Goal: Transaction & Acquisition: Purchase product/service

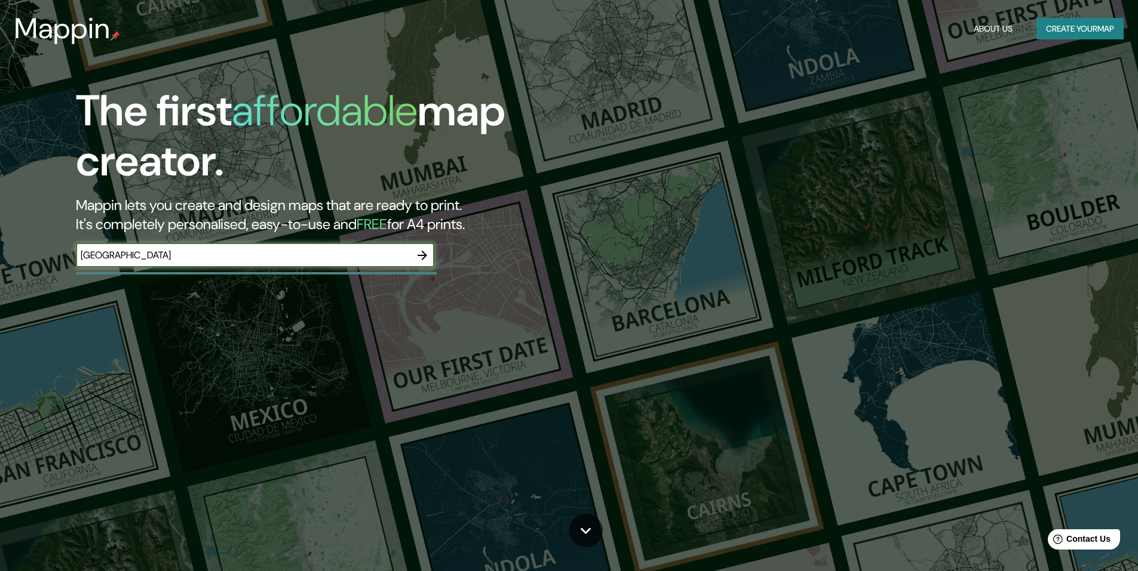
type input "[GEOGRAPHIC_DATA]"
click at [423, 256] on icon "button" at bounding box center [422, 256] width 10 height 10
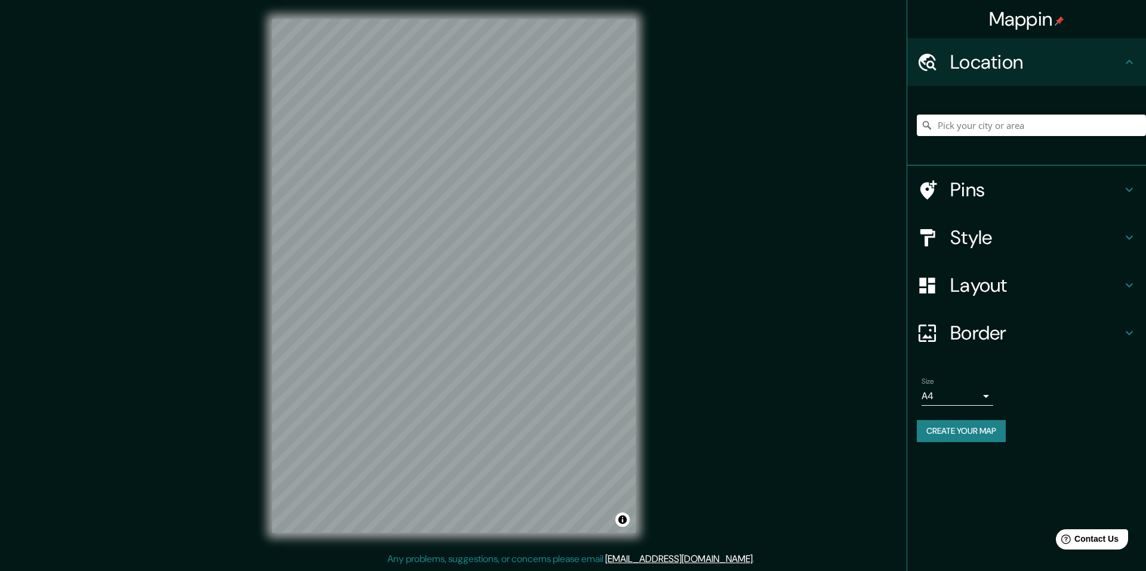
click at [945, 437] on button "Create your map" at bounding box center [961, 431] width 89 height 22
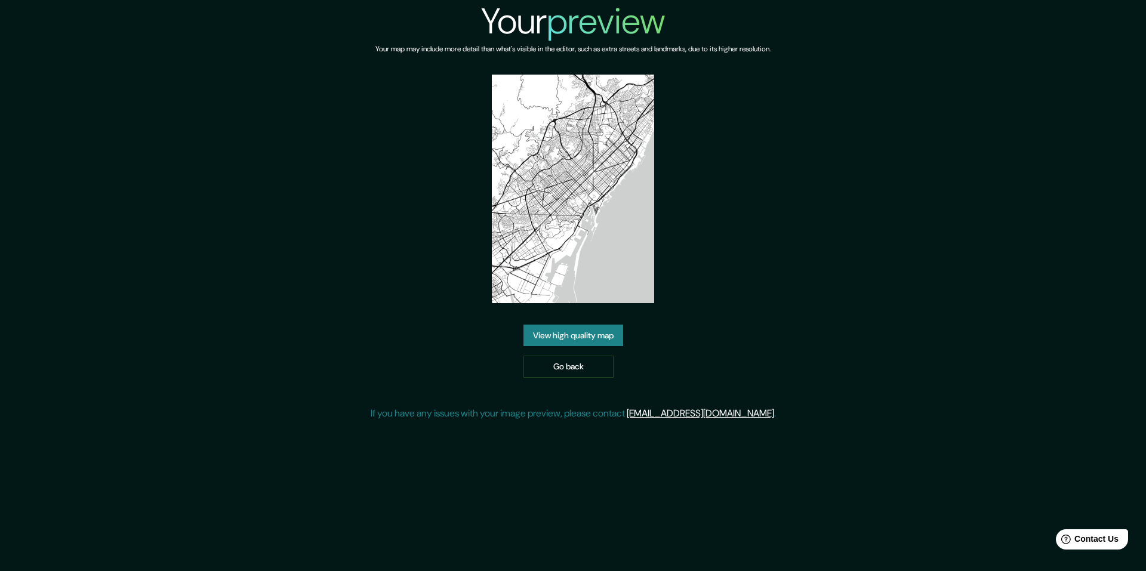
click at [564, 334] on link "View high quality map" at bounding box center [574, 336] width 100 height 22
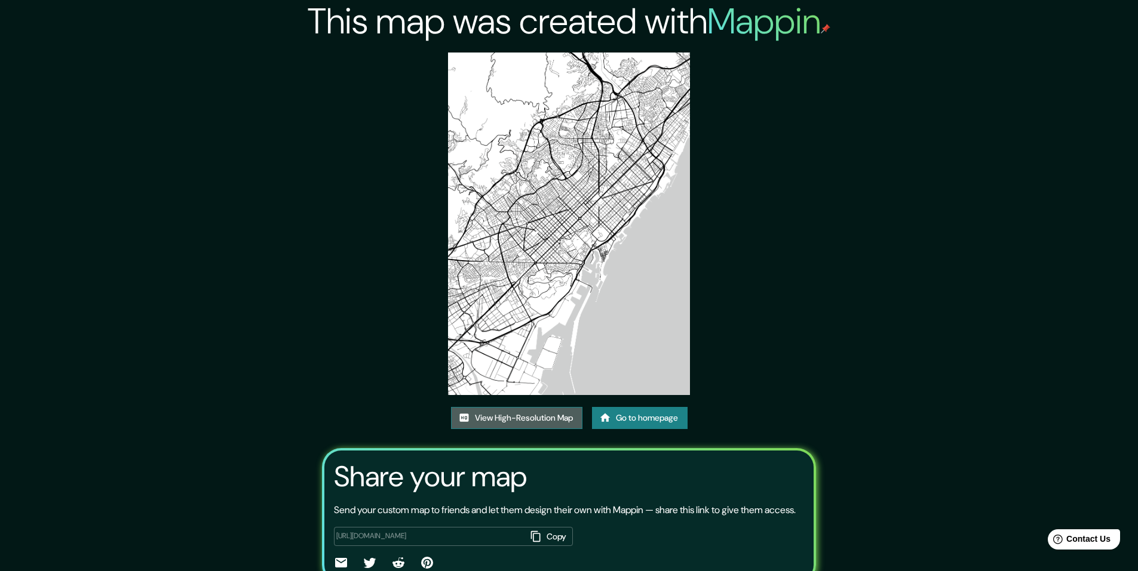
click at [534, 417] on link "View High-Resolution Map" at bounding box center [516, 418] width 131 height 22
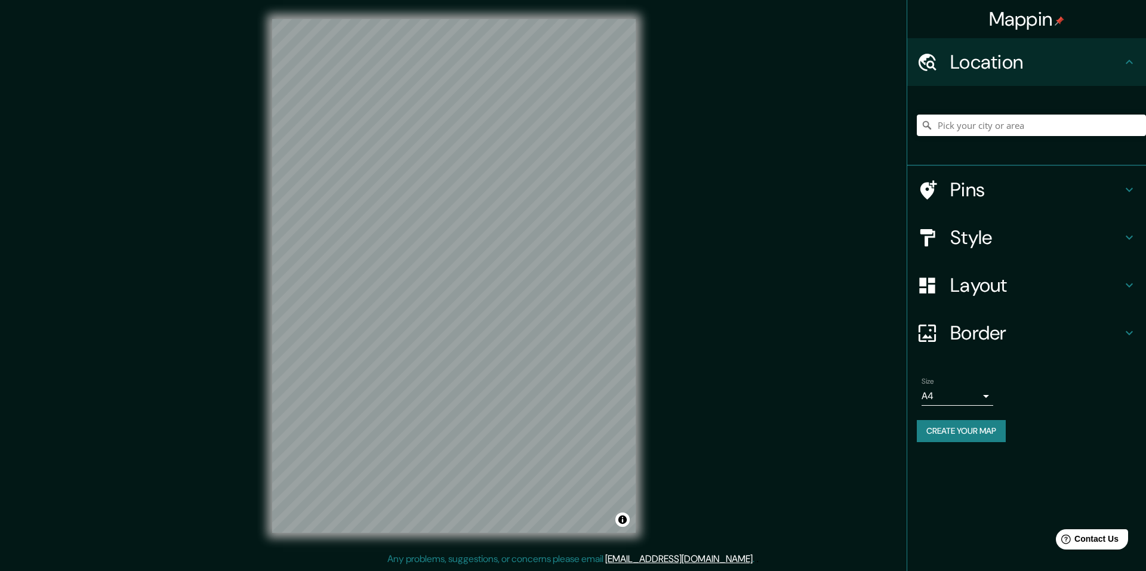
click at [1027, 242] on h4 "Style" at bounding box center [1037, 238] width 172 height 24
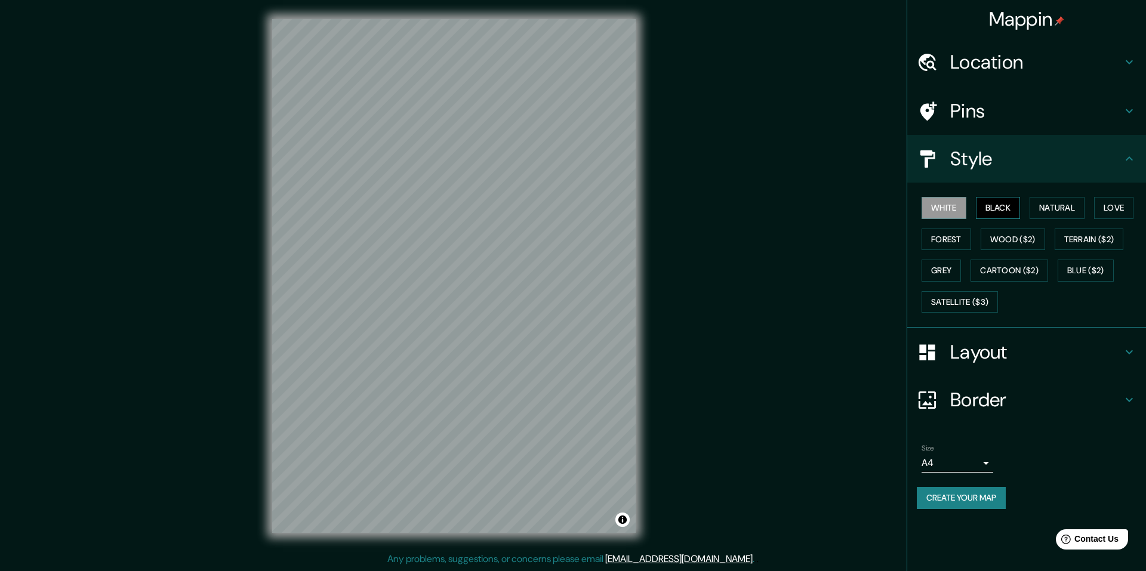
click at [1003, 211] on button "Black" at bounding box center [998, 208] width 45 height 22
click at [1029, 208] on div "White Black Natural Love Forest Wood ($2) Terrain ($2) Grey Cartoon ($2) Blue (…" at bounding box center [1031, 254] width 229 height 125
click at [1044, 205] on button "Natural" at bounding box center [1057, 208] width 55 height 22
click at [1134, 201] on button "Love" at bounding box center [1114, 208] width 39 height 22
drag, startPoint x: 1019, startPoint y: 244, endPoint x: 959, endPoint y: 251, distance: 60.8
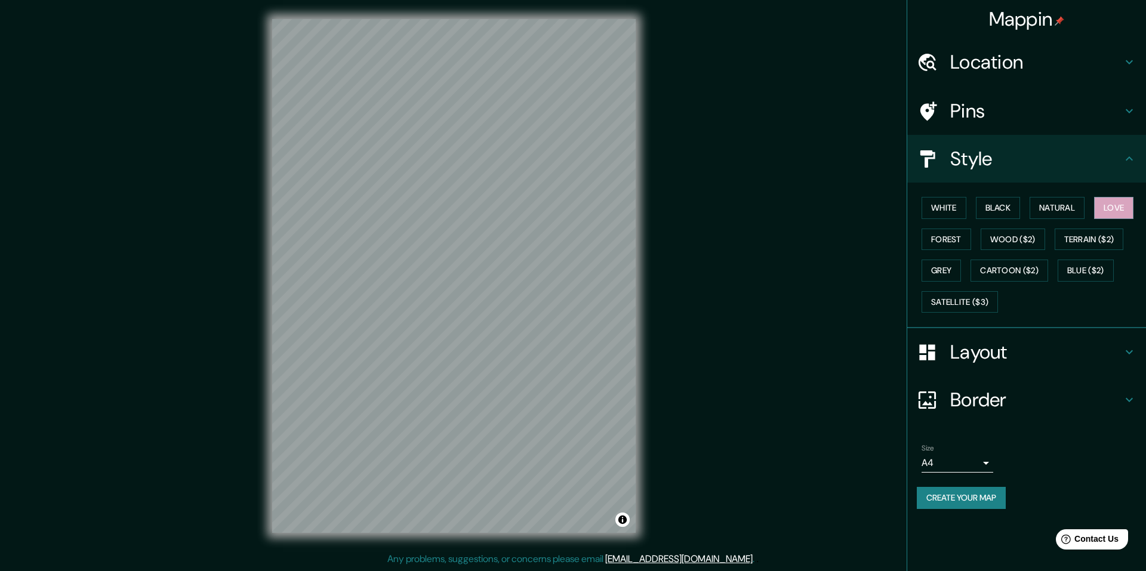
click at [961, 262] on div "White Black Natural Love Forest Wood ($2) Terrain ($2) Grey Cartoon ($2) Blue (…" at bounding box center [1031, 254] width 229 height 125
click at [998, 238] on button "Wood ($2)" at bounding box center [1013, 240] width 64 height 22
click at [981, 238] on div "White Black Natural Love Forest Wood ($2) Terrain ($2) Grey Cartoon ($2) Blue (…" at bounding box center [1031, 254] width 229 height 125
click at [968, 239] on button "Forest" at bounding box center [947, 240] width 50 height 22
click at [952, 272] on button "Grey" at bounding box center [941, 271] width 39 height 22
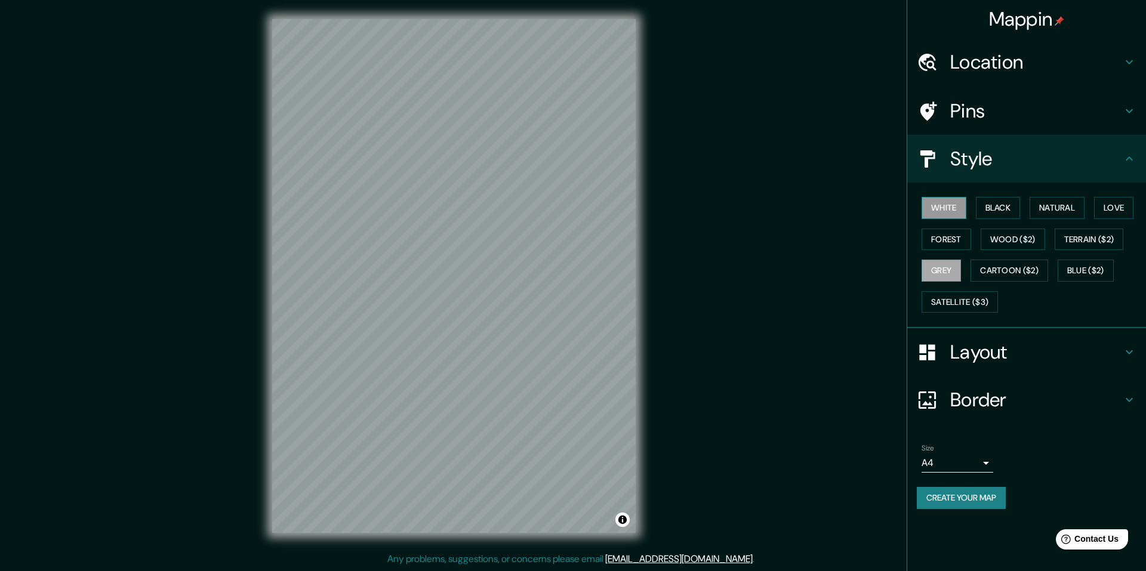
click at [951, 213] on button "White" at bounding box center [944, 208] width 45 height 22
click at [987, 353] on h4 "Layout" at bounding box center [1037, 352] width 172 height 24
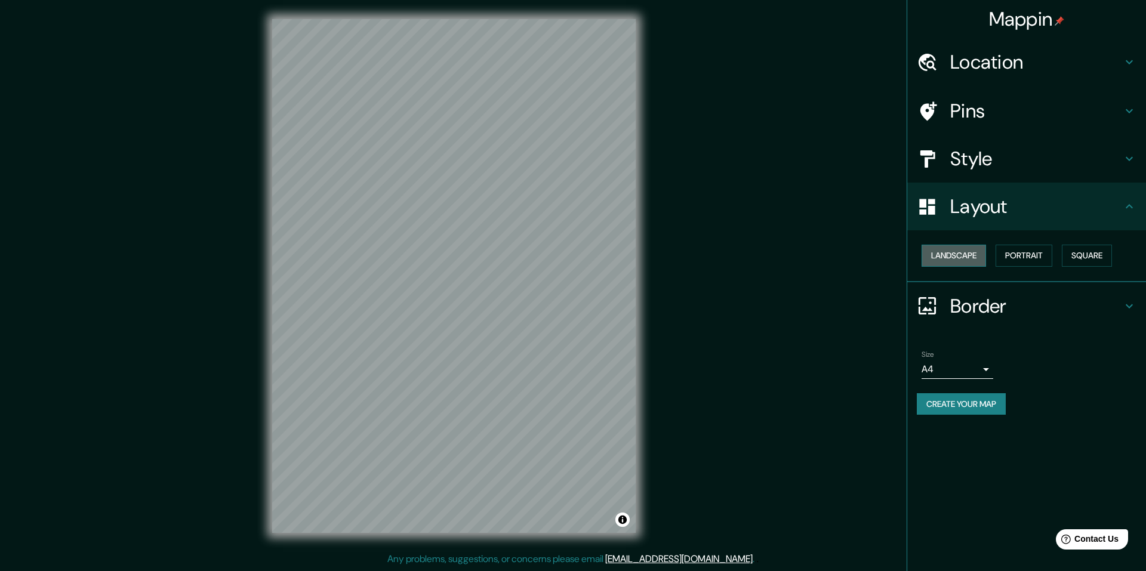
click at [943, 254] on button "Landscape" at bounding box center [954, 256] width 64 height 22
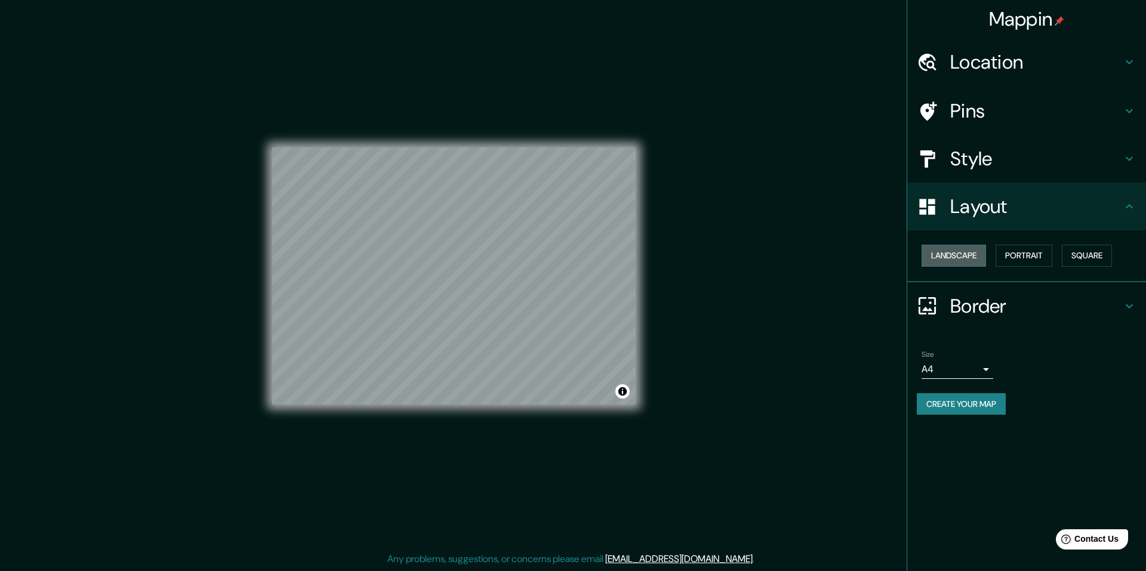
click at [943, 254] on button "Landscape" at bounding box center [954, 256] width 64 height 22
click at [1024, 250] on button "Portrait" at bounding box center [1024, 256] width 57 height 22
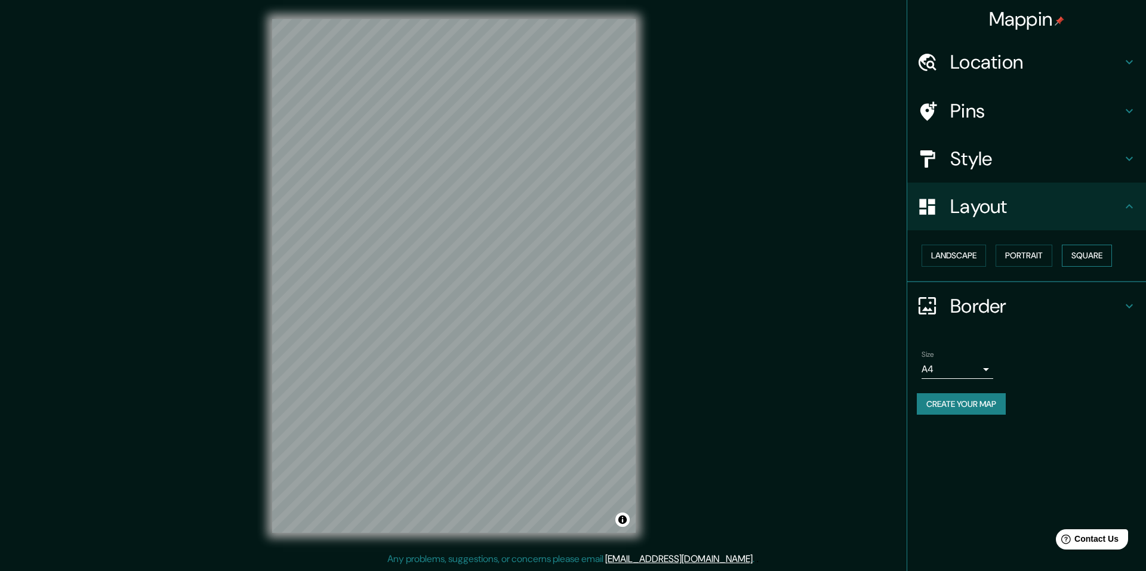
click at [1101, 248] on button "Square" at bounding box center [1087, 256] width 50 height 22
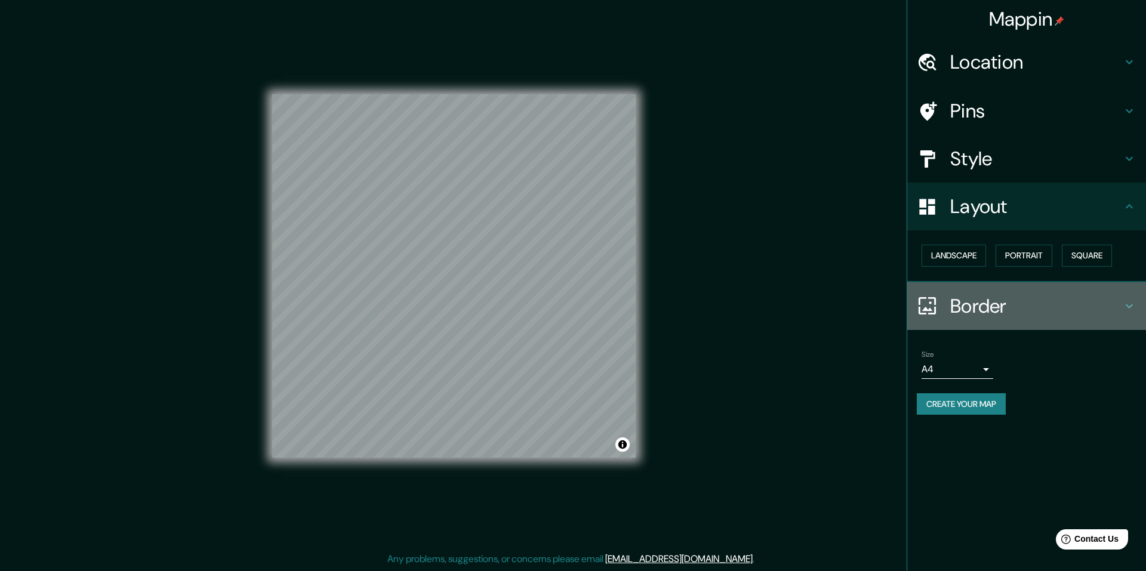
click at [978, 304] on h4 "Border" at bounding box center [1037, 306] width 172 height 24
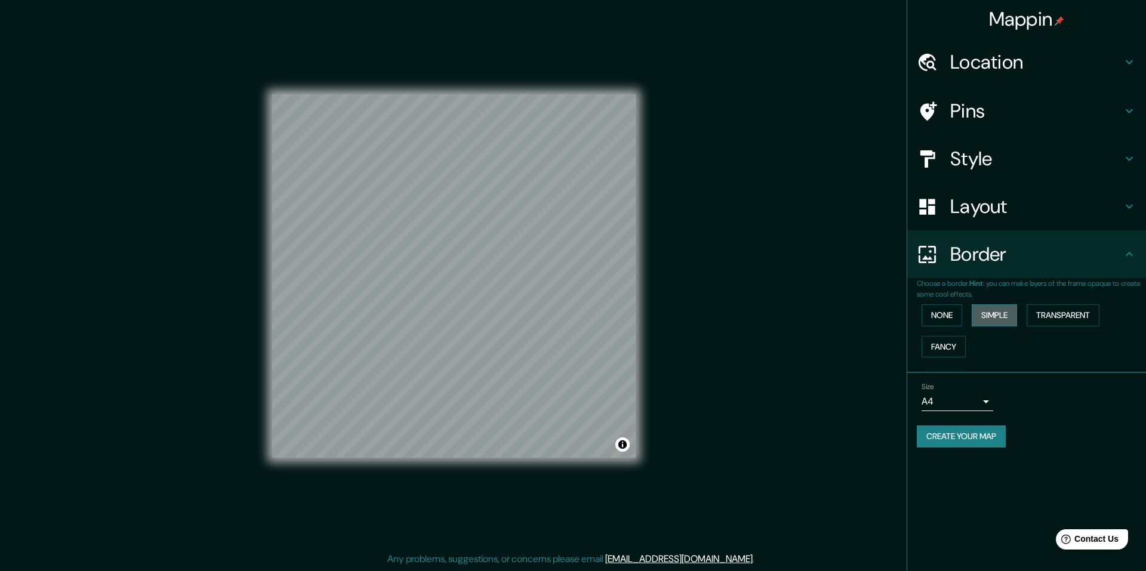
click at [982, 309] on button "Simple" at bounding box center [994, 316] width 45 height 22
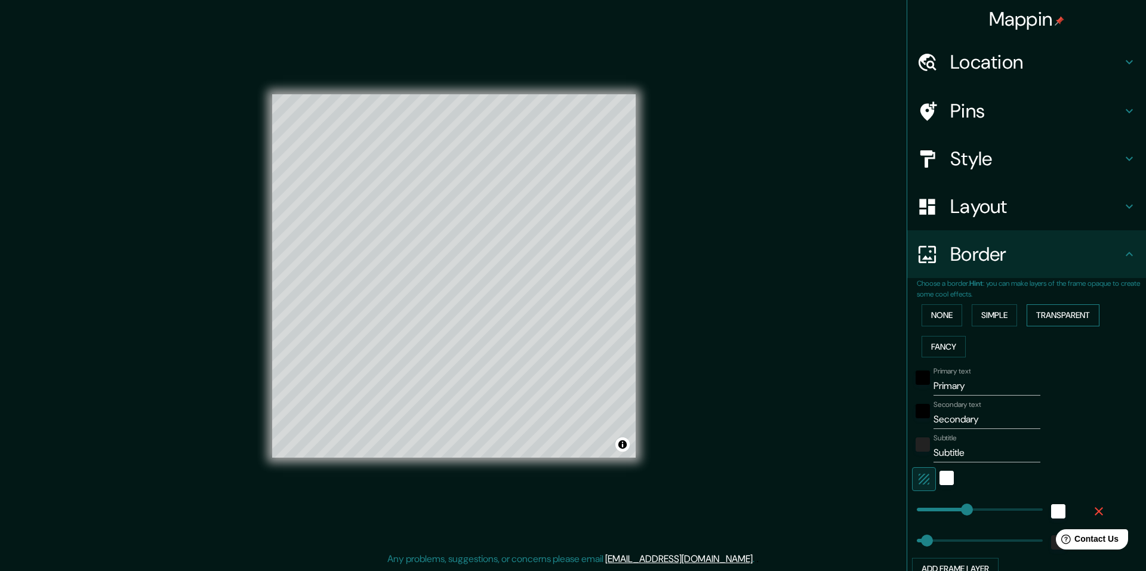
click at [1027, 308] on button "Transparent" at bounding box center [1063, 316] width 73 height 22
click at [951, 317] on button "None" at bounding box center [942, 316] width 41 height 22
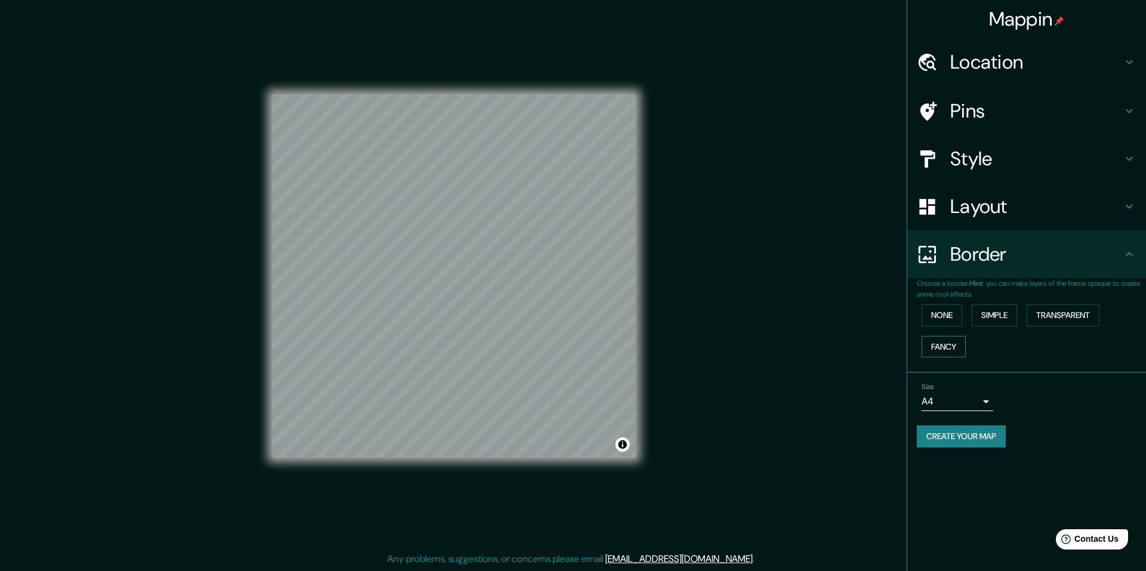
click at [956, 344] on button "Fancy" at bounding box center [944, 347] width 44 height 22
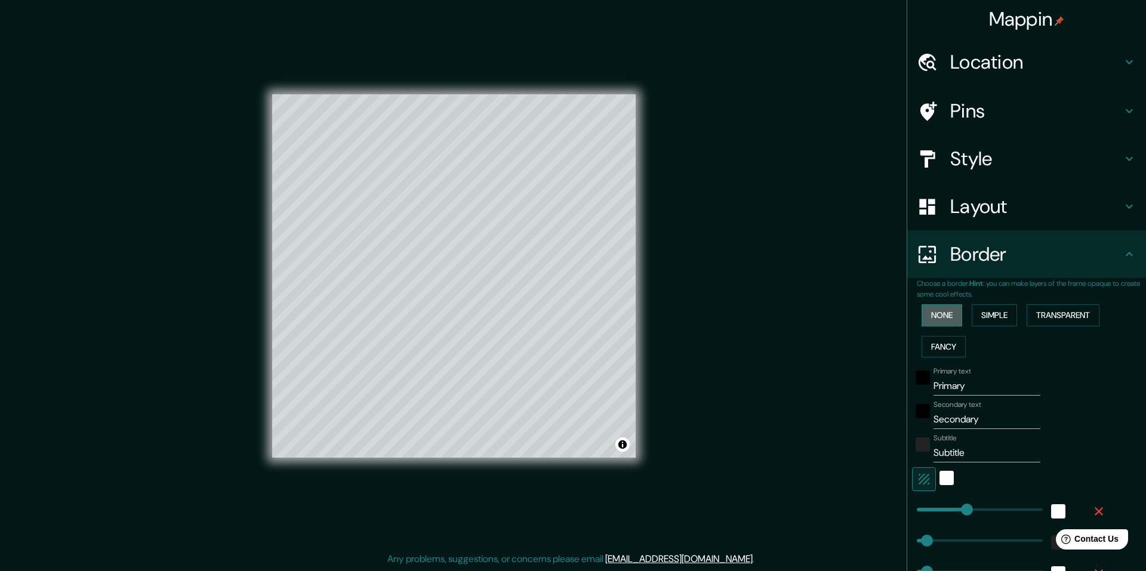
click at [936, 319] on button "None" at bounding box center [942, 316] width 41 height 22
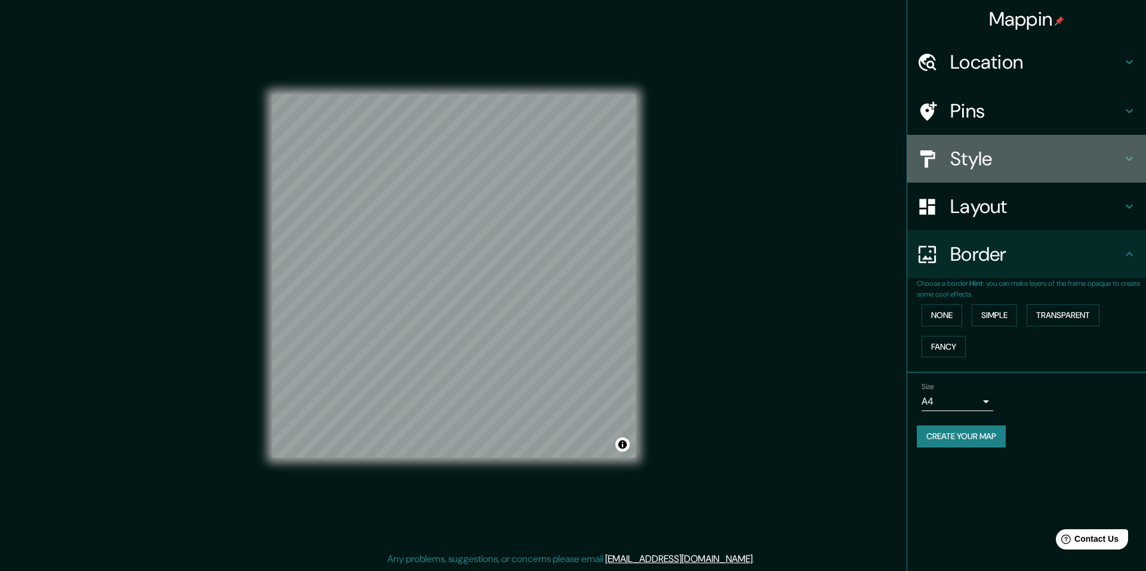
click at [998, 152] on h4 "Style" at bounding box center [1037, 159] width 172 height 24
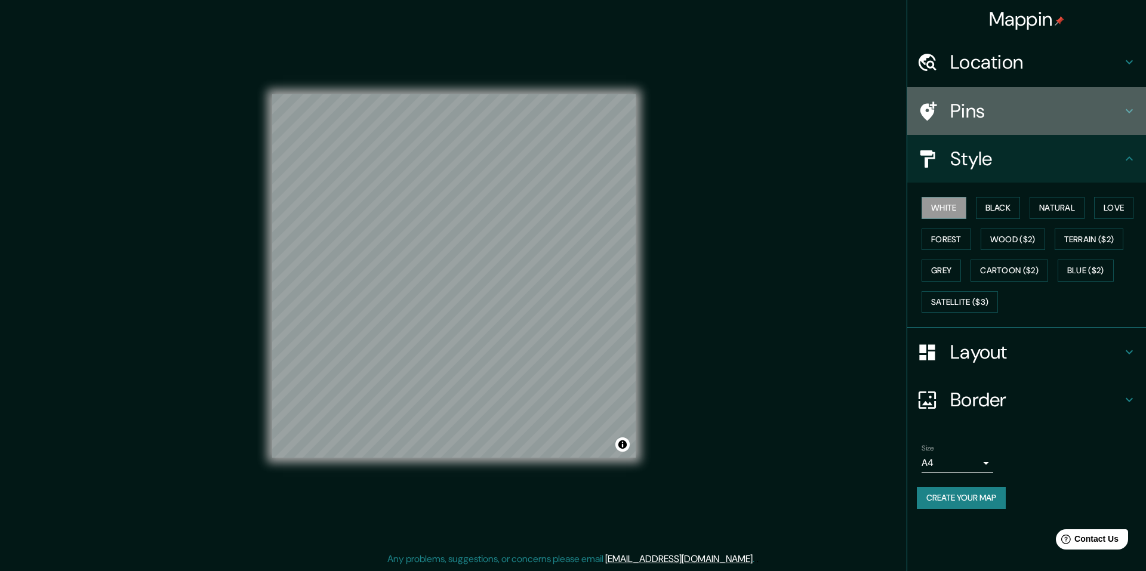
click at [972, 97] on div "Pins" at bounding box center [1027, 111] width 239 height 48
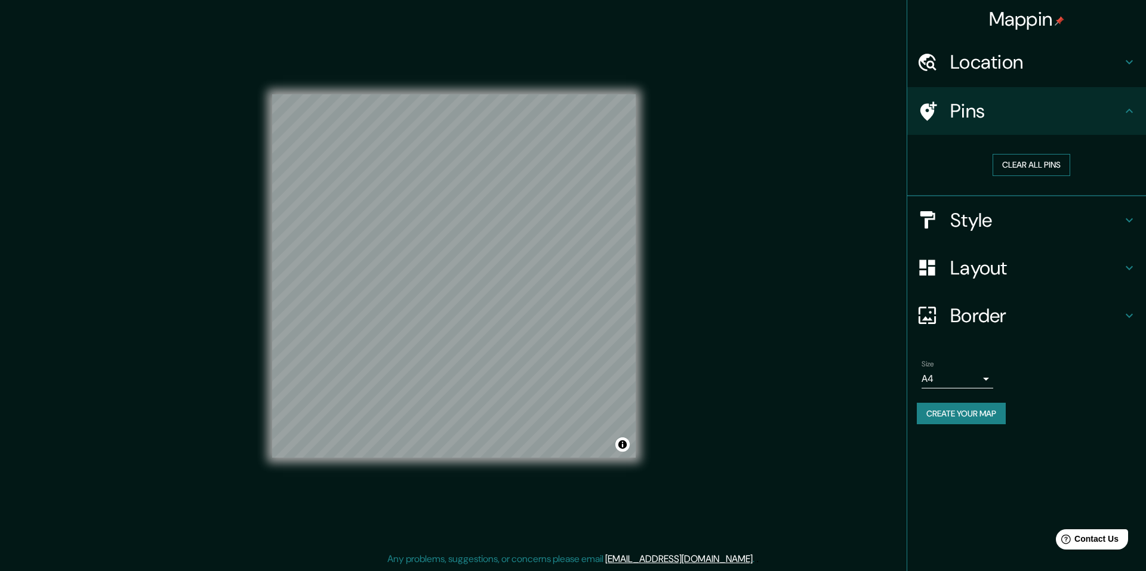
click at [1011, 172] on button "Clear all pins" at bounding box center [1032, 165] width 78 height 22
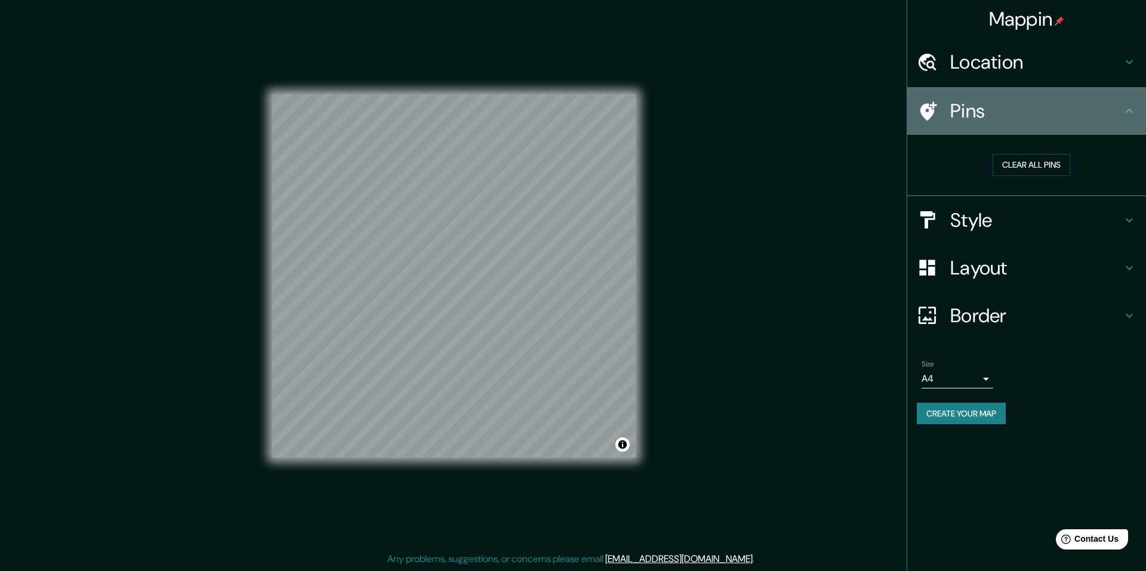
click at [1095, 113] on h4 "Pins" at bounding box center [1037, 111] width 172 height 24
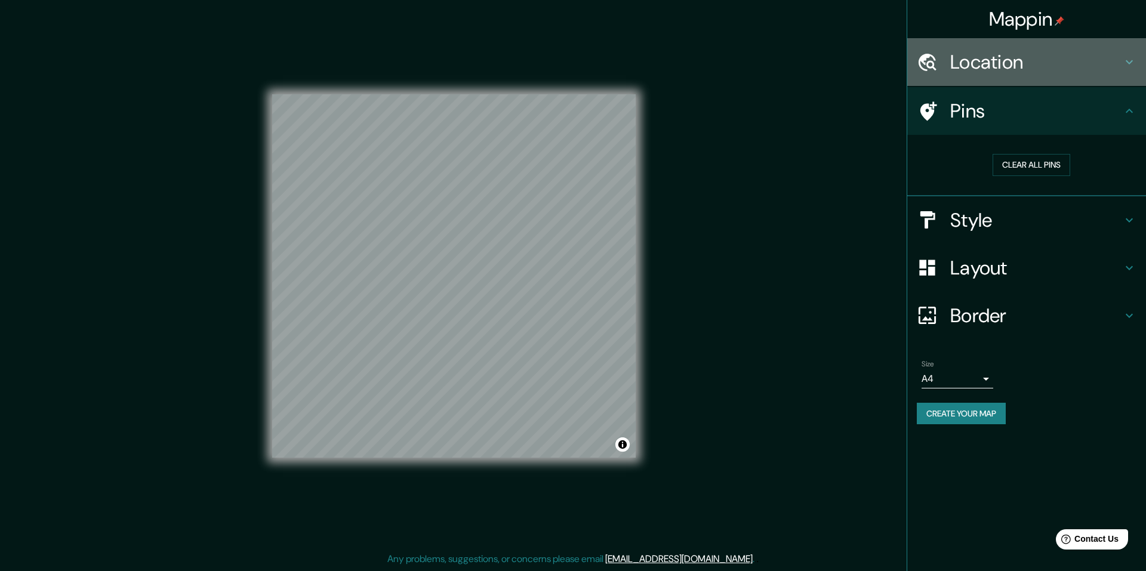
click at [984, 58] on h4 "Location" at bounding box center [1037, 62] width 172 height 24
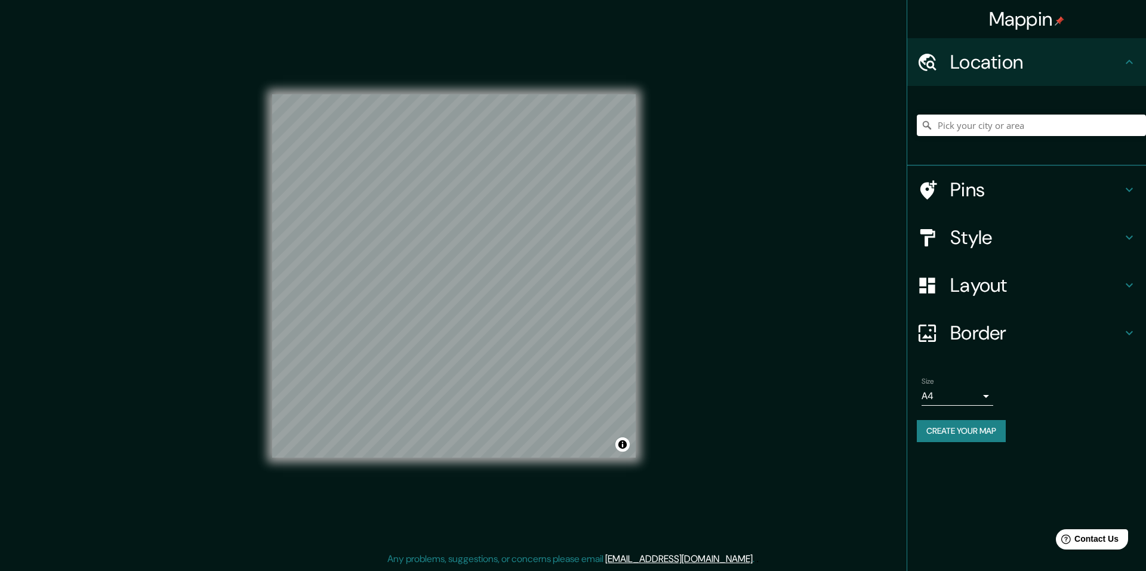
click at [699, 266] on div "Mappin Location Pins Style Layout Border Choose a border. Hint : you can make l…" at bounding box center [573, 285] width 1146 height 571
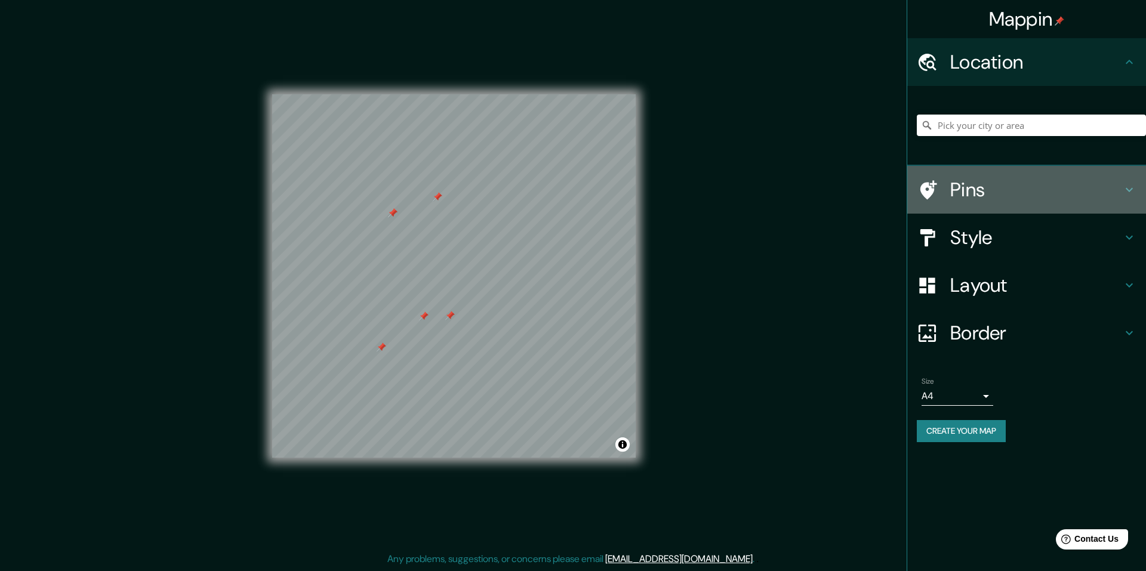
click at [1034, 179] on h4 "Pins" at bounding box center [1037, 190] width 172 height 24
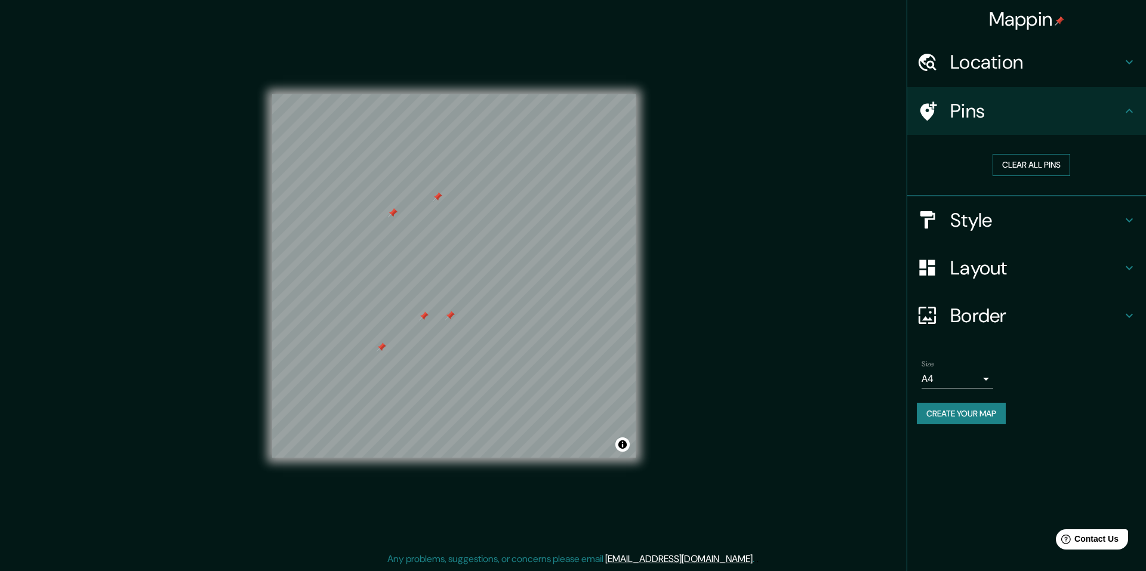
click at [1035, 167] on button "Clear all pins" at bounding box center [1032, 165] width 78 height 22
click at [1053, 158] on button "Clear all pins" at bounding box center [1032, 165] width 78 height 22
click at [985, 383] on body "Mappin Location Pins Clear all pins Style Layout Border Choose a border. Hint :…" at bounding box center [573, 285] width 1146 height 571
click at [946, 418] on li "A3" at bounding box center [958, 425] width 72 height 21
